Goal: Transaction & Acquisition: Download file/media

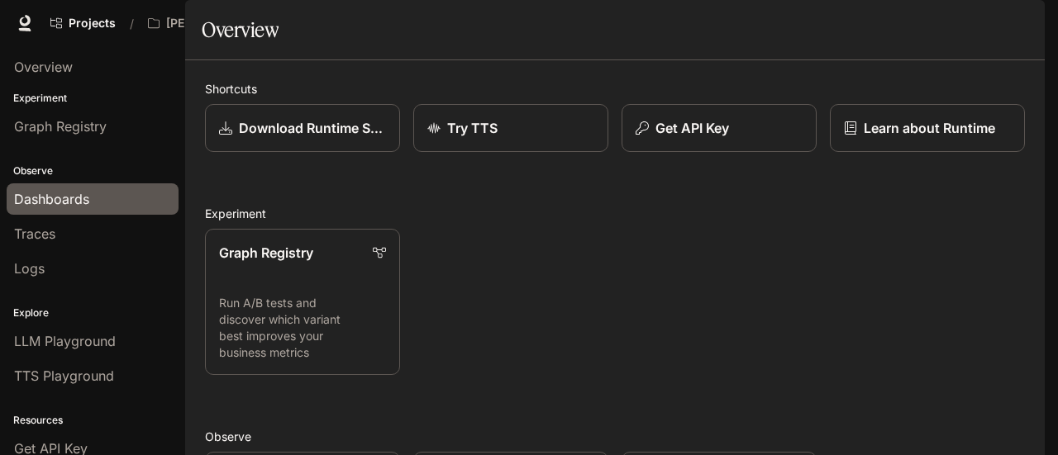
click at [69, 189] on span "Dashboards" at bounding box center [51, 199] width 75 height 20
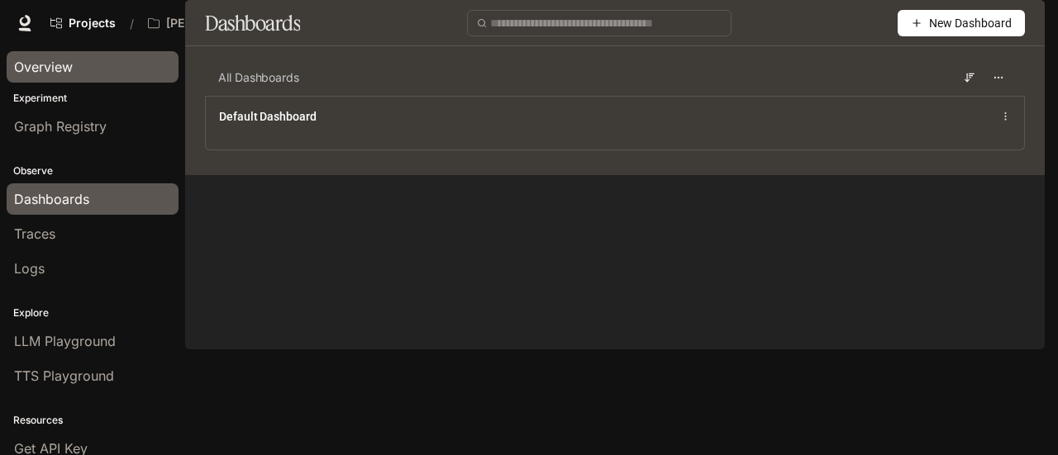
click at [52, 74] on span "Overview" at bounding box center [43, 67] width 59 height 20
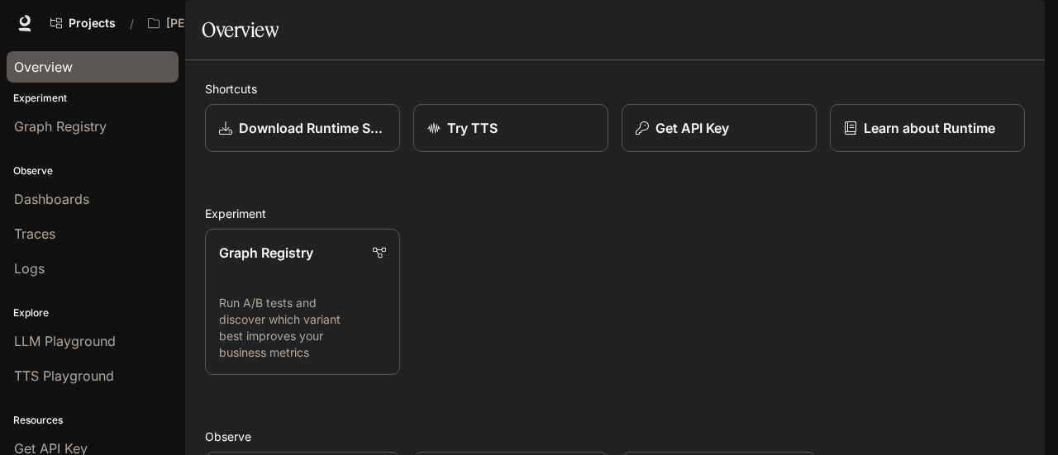
click at [728, 13] on span "Character Studio" at bounding box center [728, 23] width 92 height 21
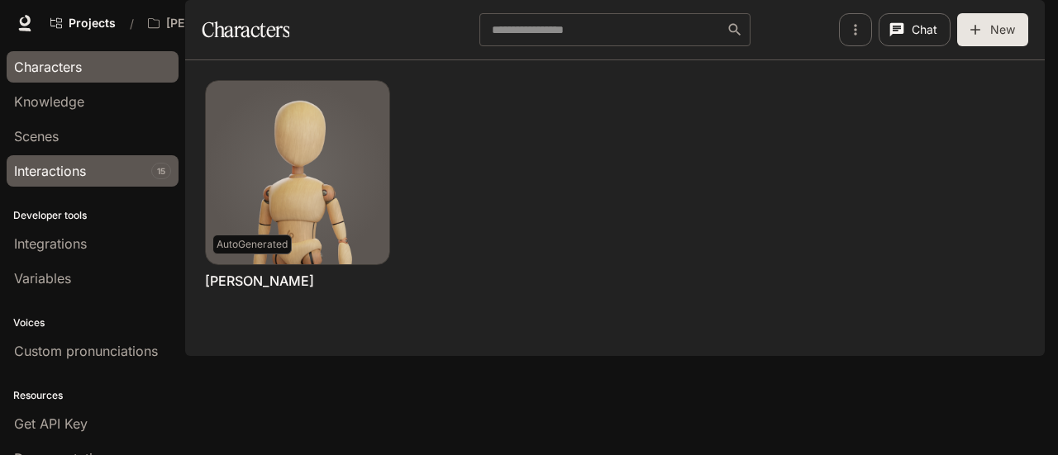
click at [63, 166] on span "Interactions" at bounding box center [50, 171] width 72 height 20
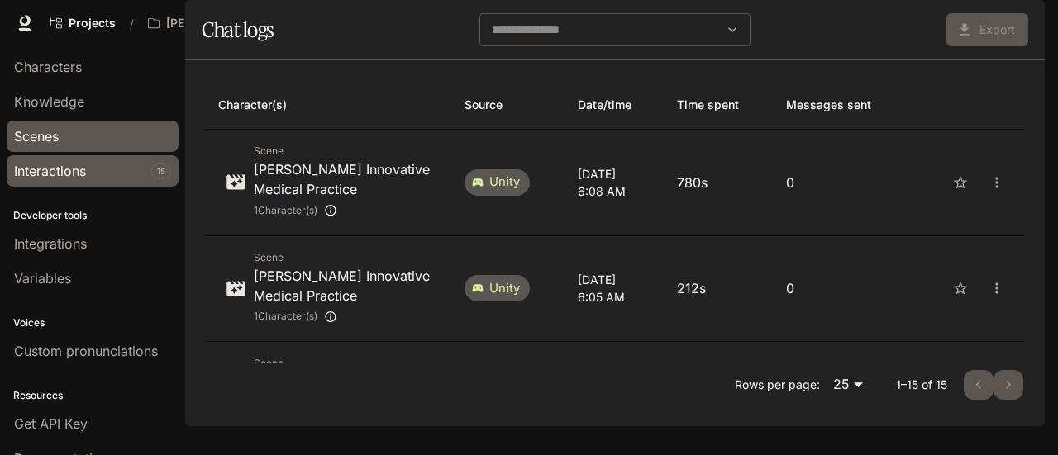
click at [59, 130] on div "Scenes" at bounding box center [92, 136] width 157 height 20
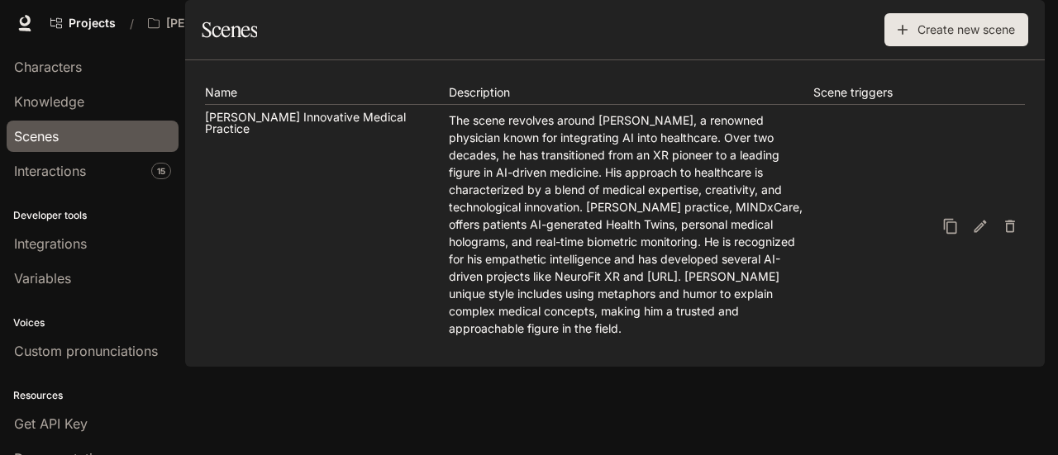
click at [820, 17] on span "Portal" at bounding box center [808, 23] width 31 height 21
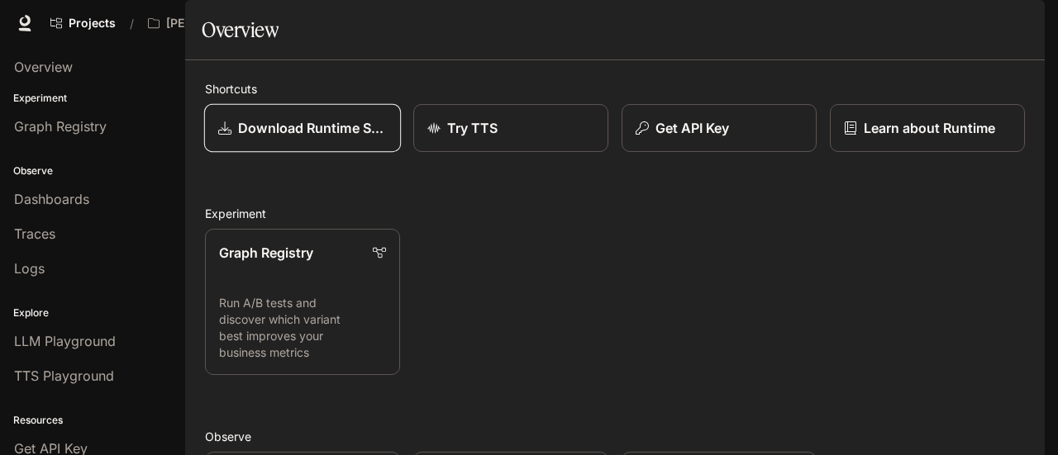
click at [302, 138] on p "Download Runtime SDK" at bounding box center [312, 128] width 149 height 20
